Goal: Information Seeking & Learning: Learn about a topic

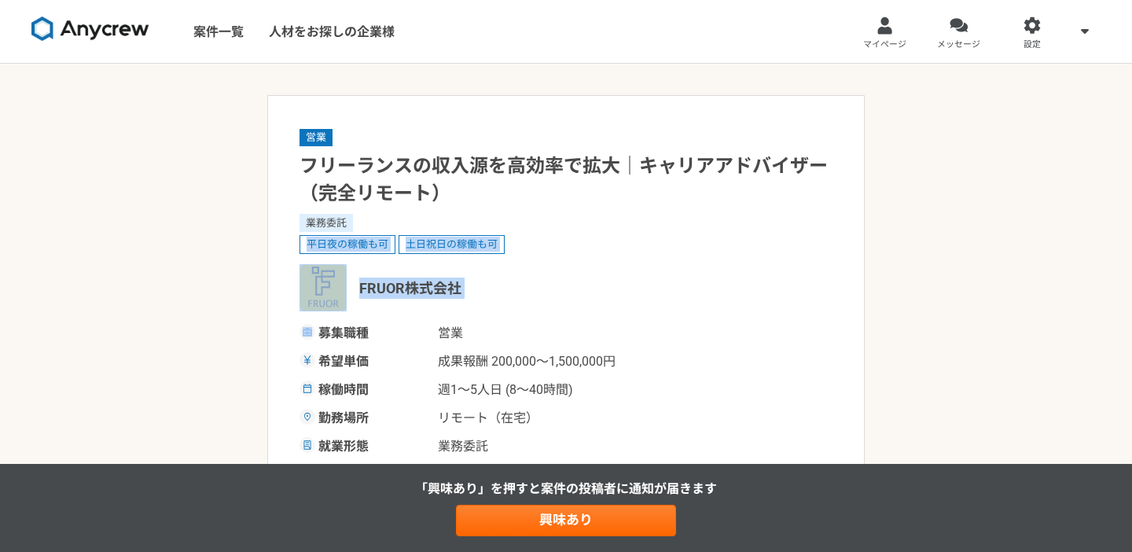
drag, startPoint x: 256, startPoint y: 318, endPoint x: 250, endPoint y: 186, distance: 133.0
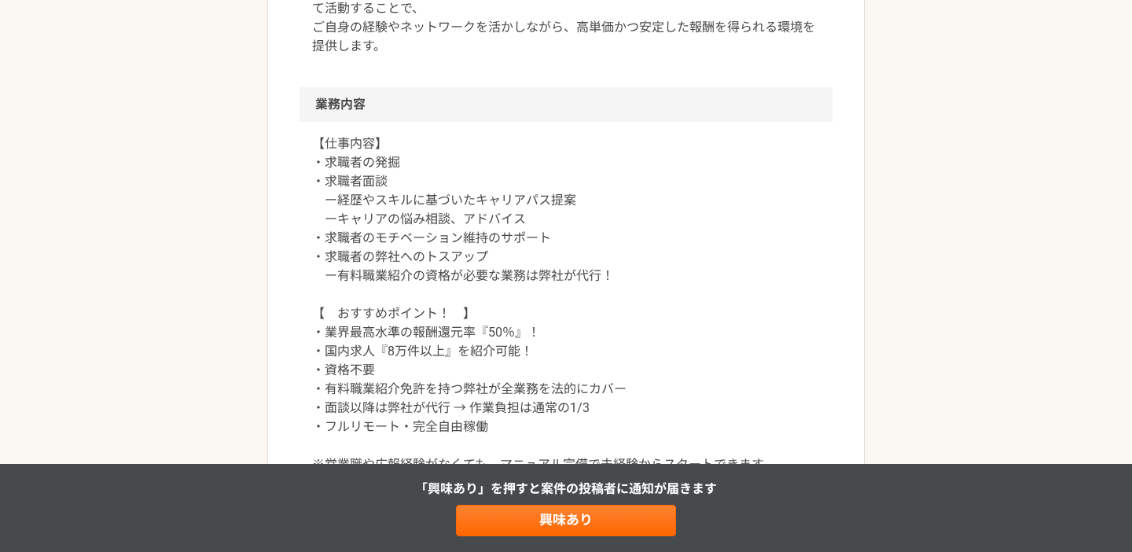
scroll to position [629, 0]
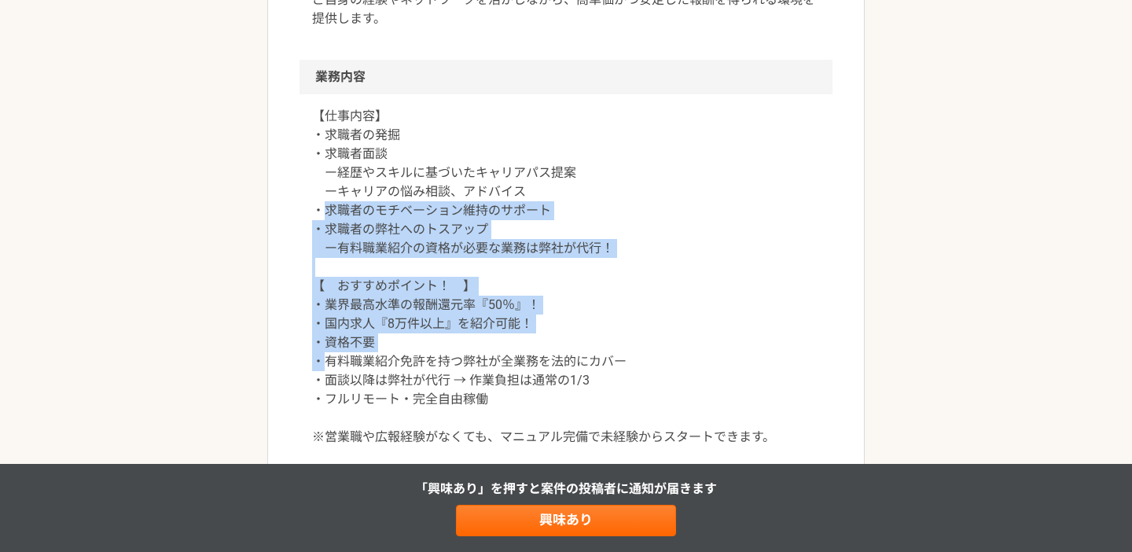
drag, startPoint x: 329, startPoint y: 362, endPoint x: 321, endPoint y: 217, distance: 145.7
click at [321, 217] on p "【仕事内容】 ・求職者の発掘 ・求職者面談 ー経歴やスキルに基づいたキャリアパス提案 ーキャリアの悩み相談、アドバイス ・求職者のモチベーション維持のサポート…" at bounding box center [566, 277] width 508 height 340
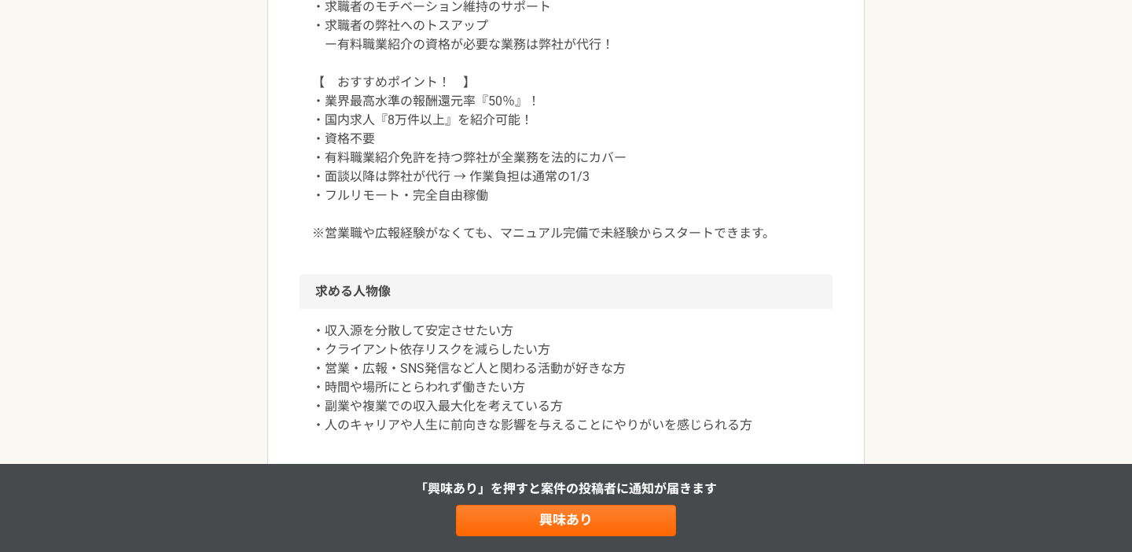
scroll to position [834, 0]
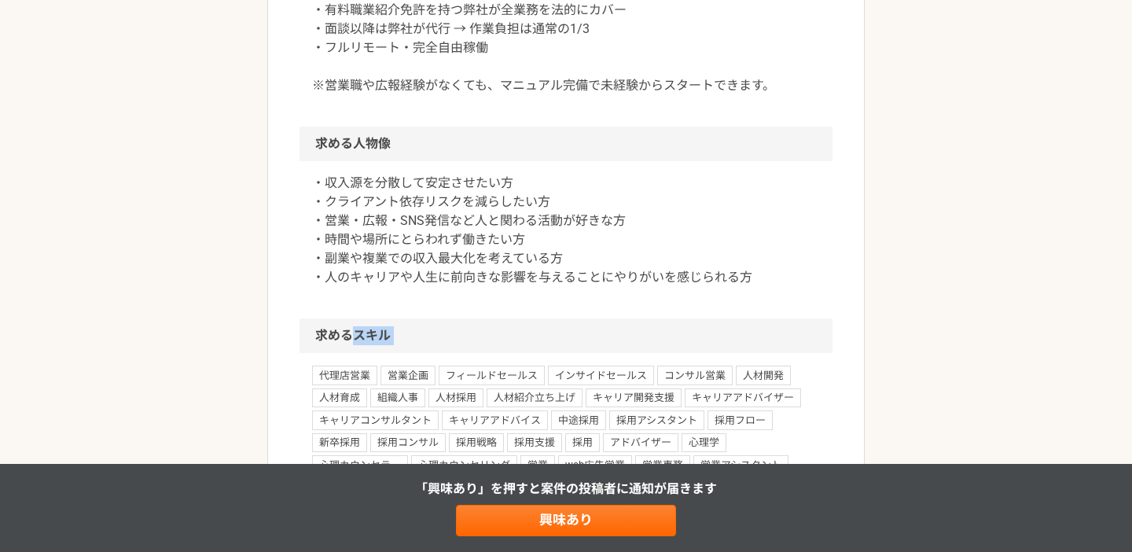
drag, startPoint x: 359, startPoint y: 340, endPoint x: 359, endPoint y: 278, distance: 61.3
click at [359, 278] on article "営業 フリーランスの収入源を高効率で拡大｜キャリアアドバイザー（完全リモート） 業務委託 平日夜の稼働も可 土日祝日の稼働も可 FRUOR株式会社 募集職種 …" at bounding box center [565, 198] width 597 height 2166
drag, startPoint x: 359, startPoint y: 278, endPoint x: 359, endPoint y: 233, distance: 45.6
click at [359, 260] on p "・収入源を分散して安定させたい方 ・クライアント依存リスクを減らしたい方 ・営業・広報・SNS発信など人と関わる活動が好きな方 ・時間や場所にとらわれず働きた…" at bounding box center [566, 230] width 508 height 113
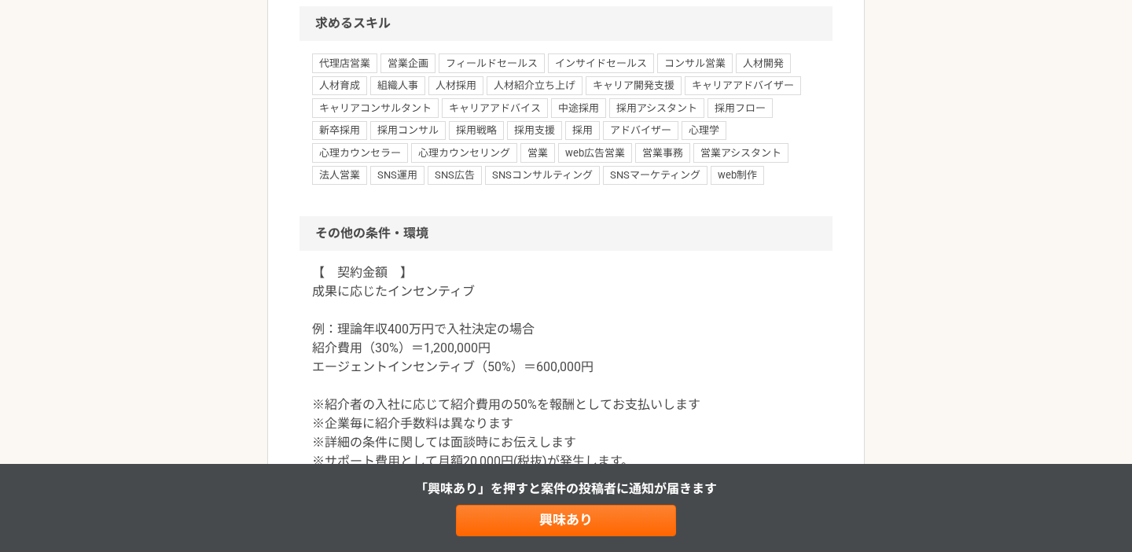
scroll to position [1281, 0]
